Goal: Information Seeking & Learning: Learn about a topic

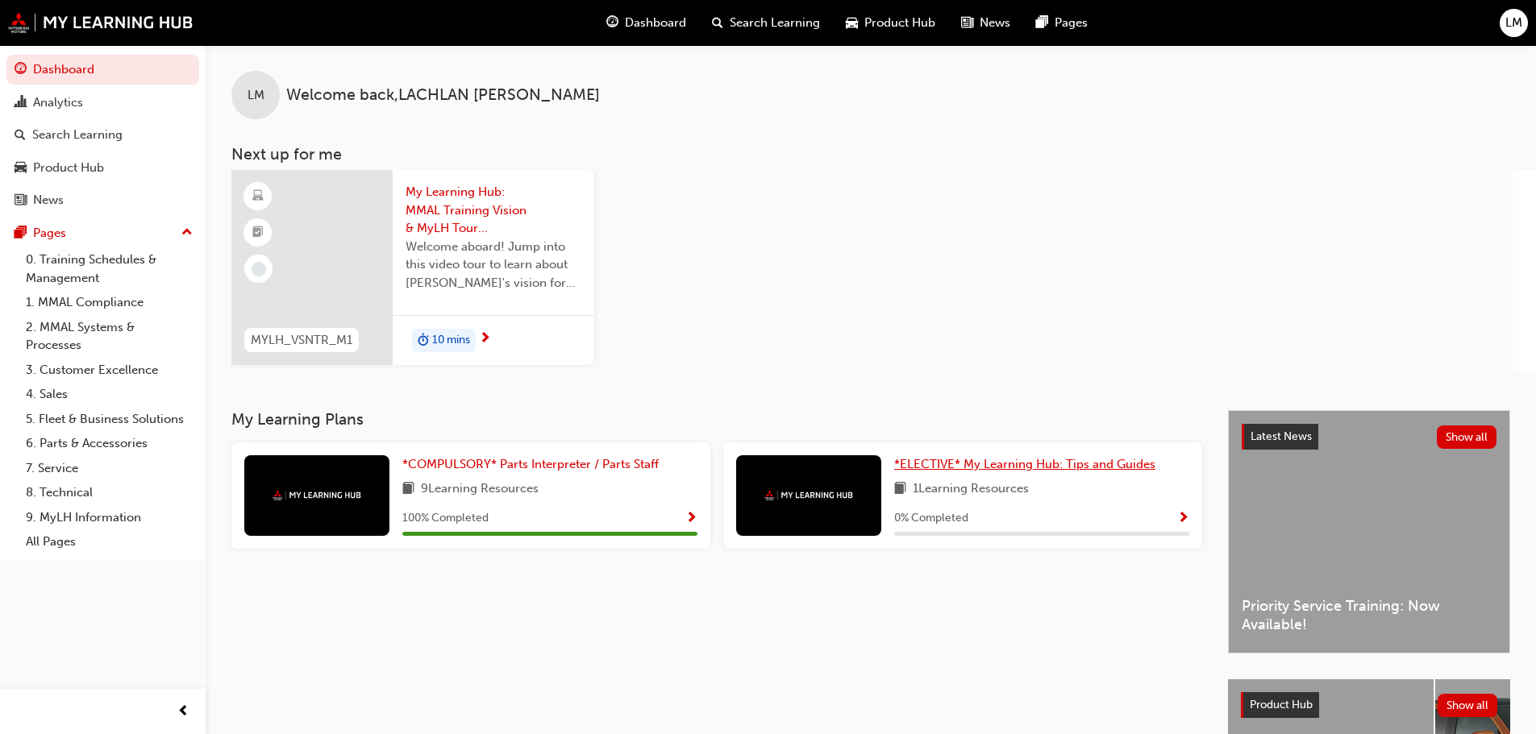
click at [1075, 458] on span "*ELECTIVE* My Learning Hub: Tips and Guides" at bounding box center [1024, 464] width 261 height 15
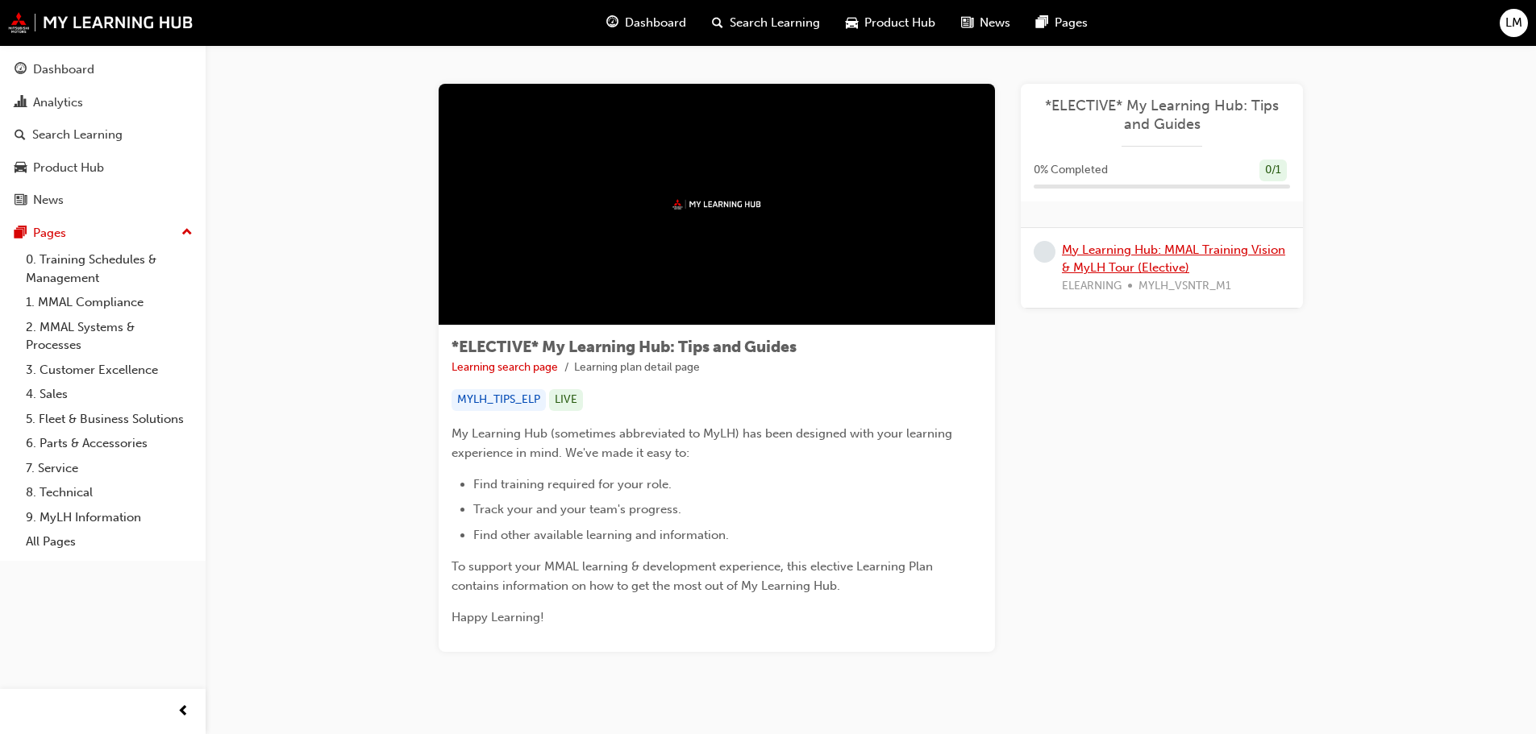
click at [1080, 248] on link "My Learning Hub: MMAL Training Vision & MyLH Tour (Elective)" at bounding box center [1173, 259] width 223 height 33
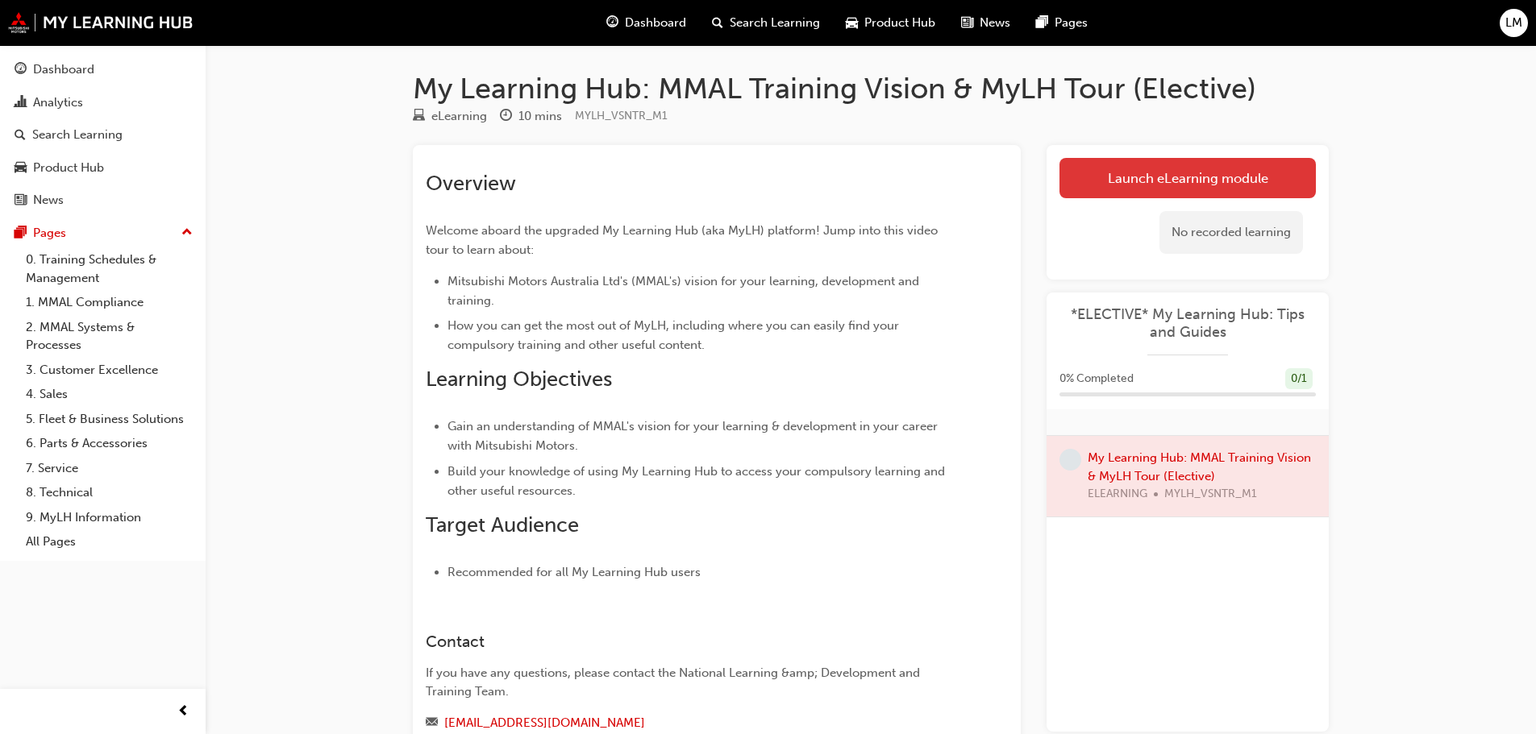
click at [1177, 187] on link "Launch eLearning module" at bounding box center [1187, 178] width 256 height 40
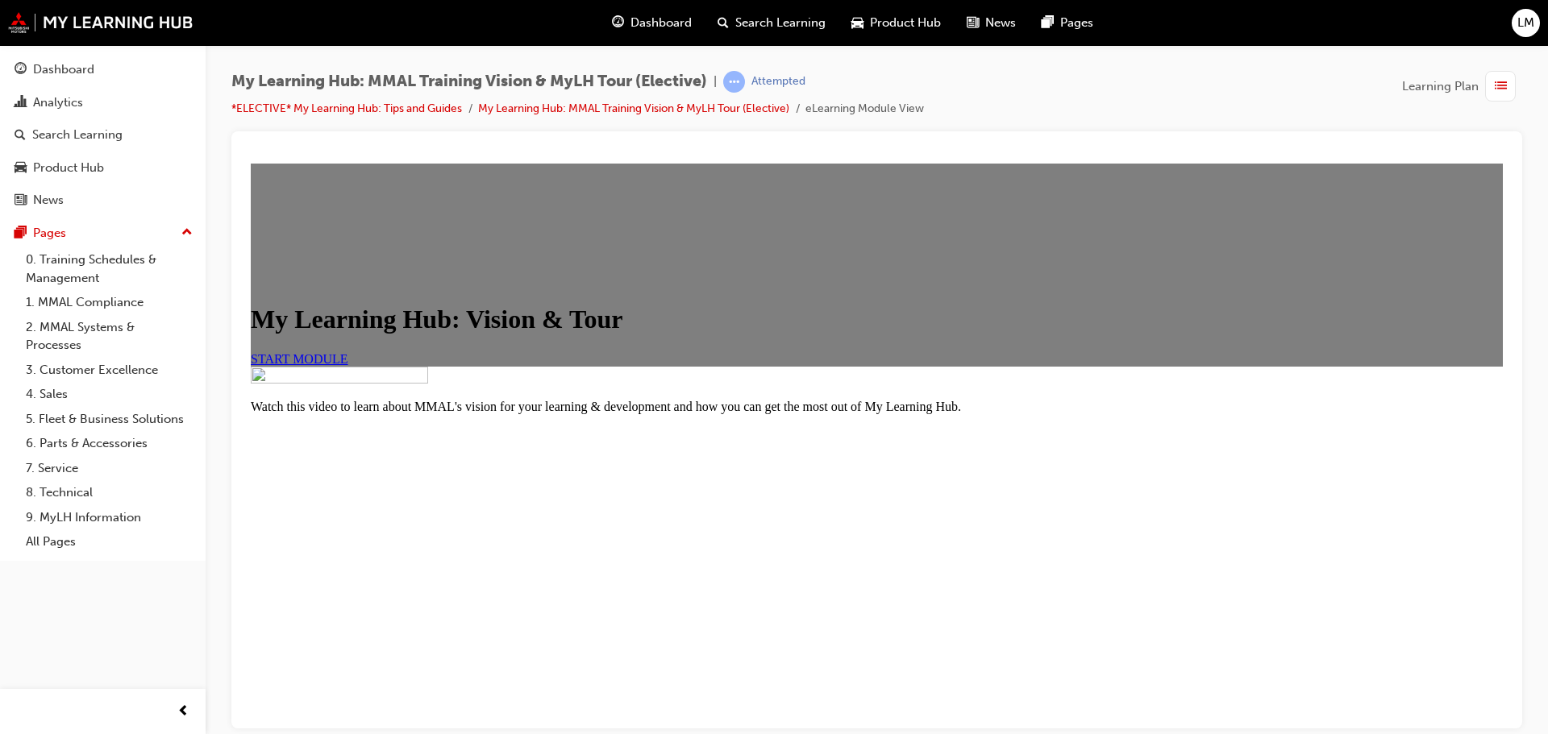
click at [348, 365] on link "START MODULE" at bounding box center [300, 358] width 98 height 14
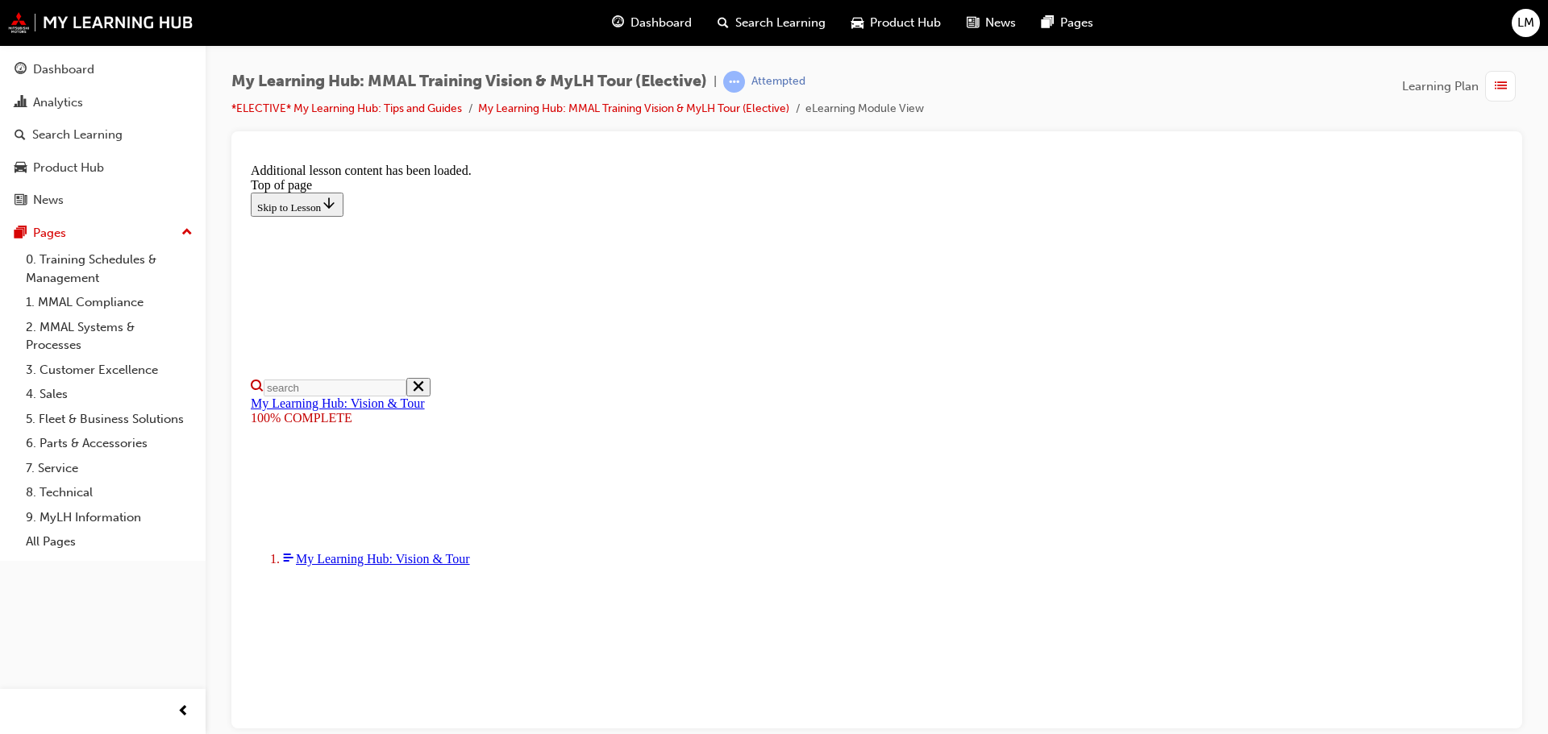
scroll to position [513, 0]
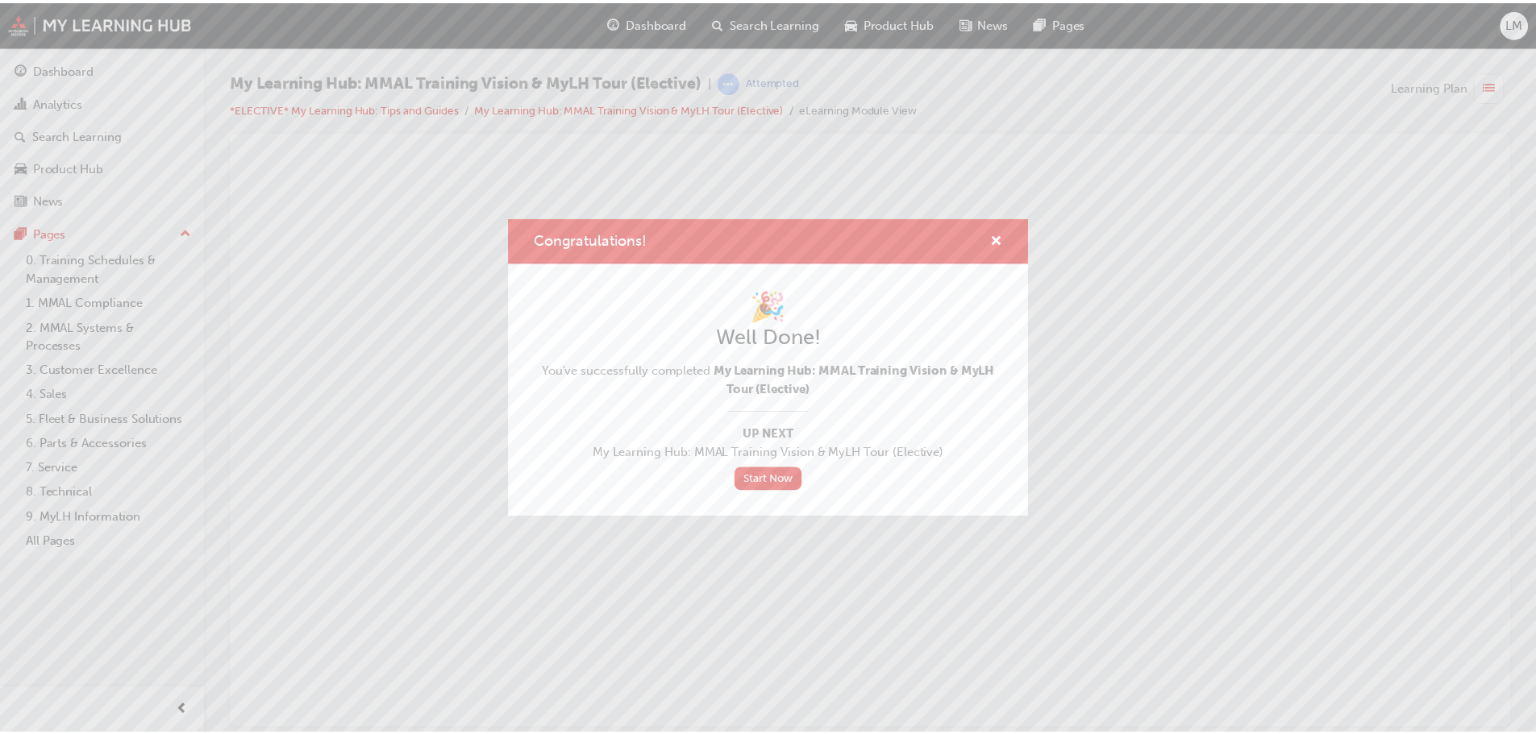
scroll to position [0, 0]
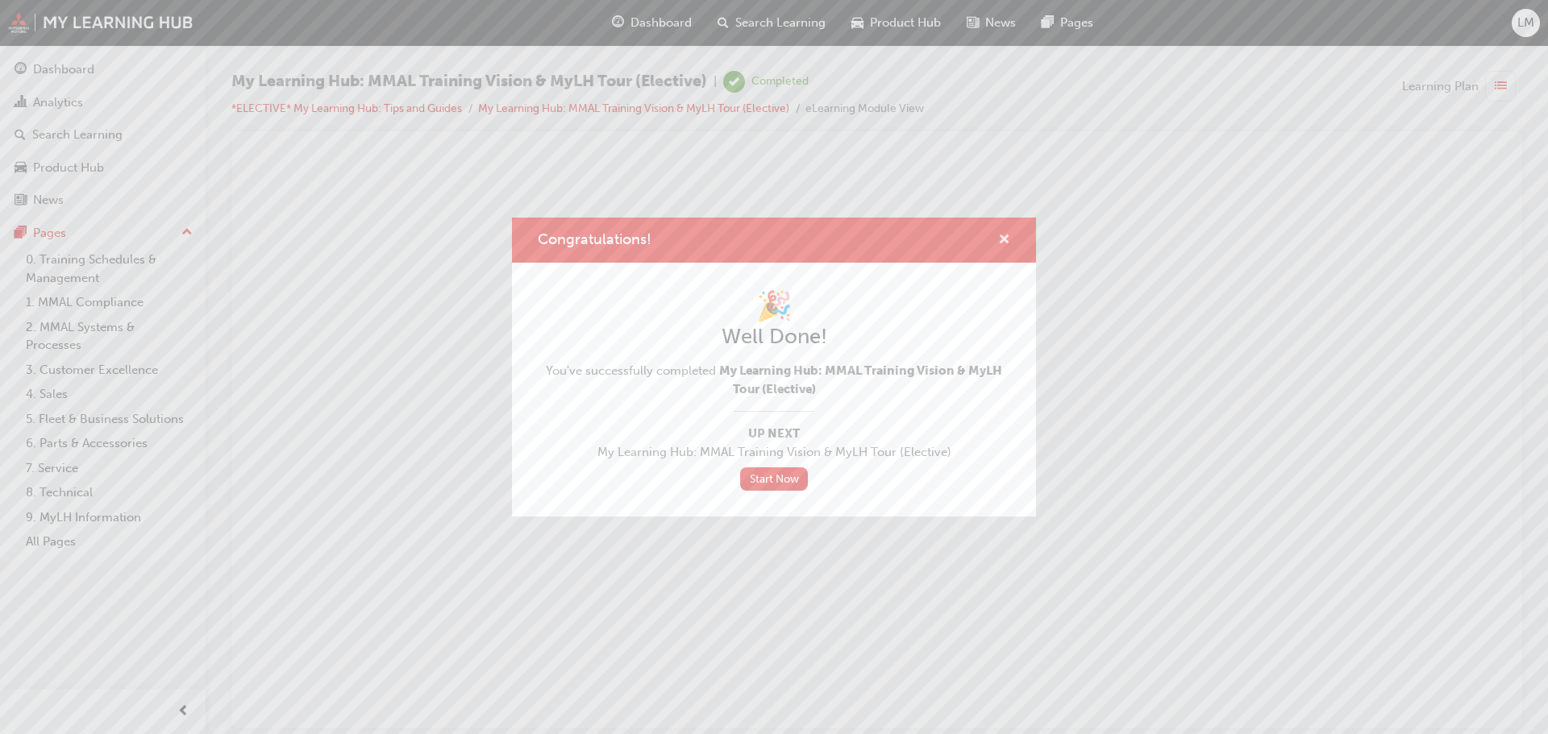
click at [1003, 247] on span "cross-icon" at bounding box center [1004, 241] width 12 height 15
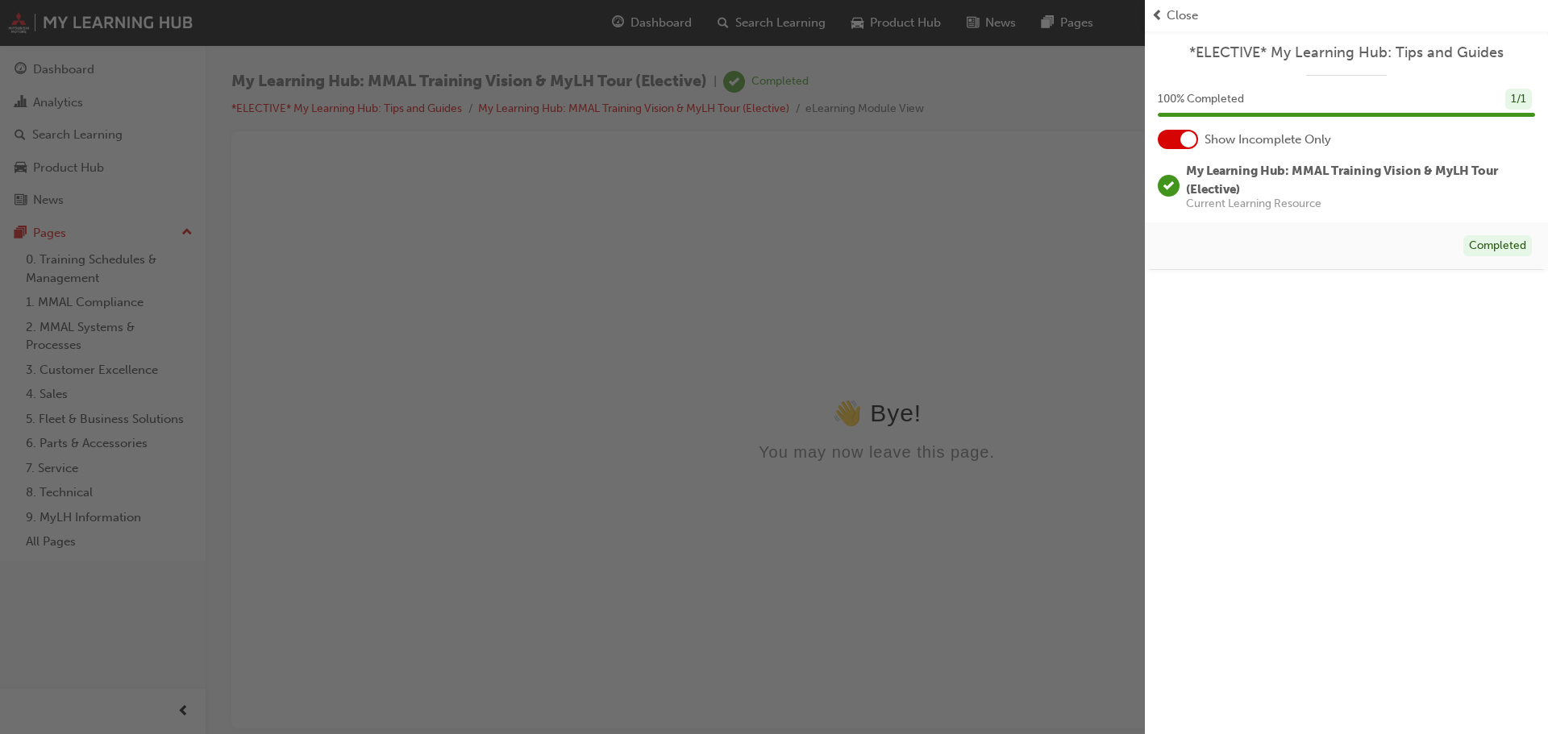
click at [454, 205] on div "button" at bounding box center [572, 367] width 1145 height 734
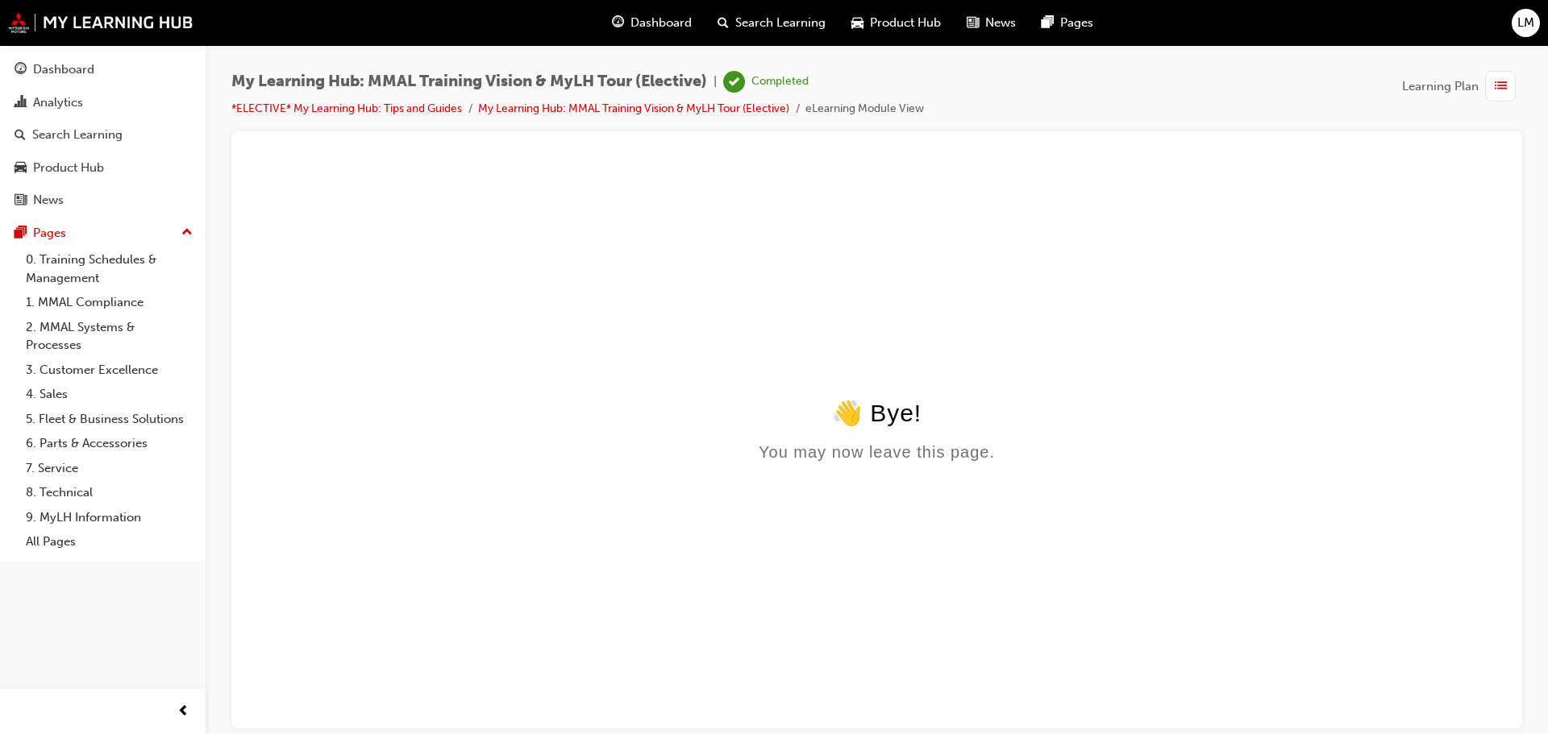
click at [635, 12] on div "Dashboard" at bounding box center [652, 22] width 106 height 33
